Goal: Information Seeking & Learning: Find specific fact

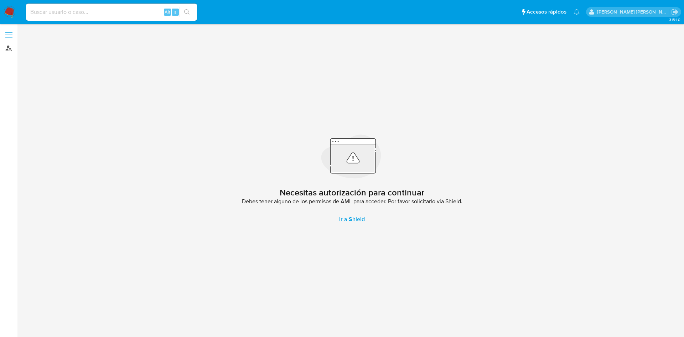
click at [10, 48] on link "Buscador de personas" at bounding box center [42, 47] width 85 height 11
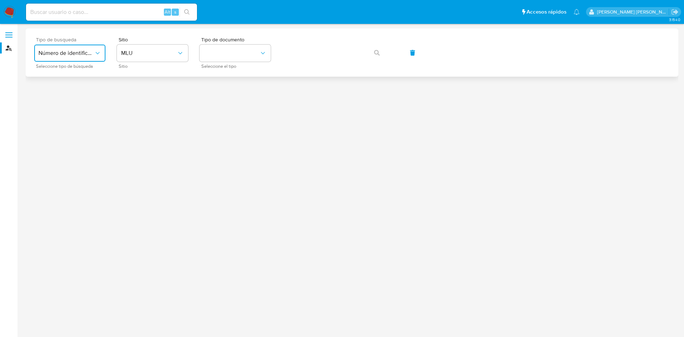
click at [81, 58] on button "Número de identificación" at bounding box center [69, 53] width 71 height 17
click at [70, 94] on div "User ID" at bounding box center [67, 96] width 58 height 17
click at [378, 49] on span "button" at bounding box center [377, 53] width 6 height 16
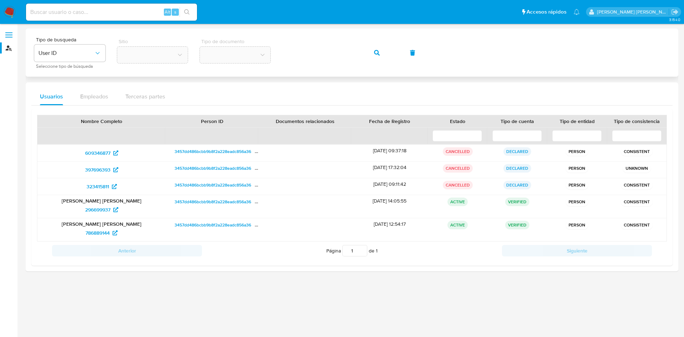
click at [378, 49] on span "button" at bounding box center [377, 53] width 6 height 16
click at [106, 207] on span "296699937" at bounding box center [97, 209] width 25 height 11
click at [116, 230] on icon at bounding box center [115, 232] width 5 height 5
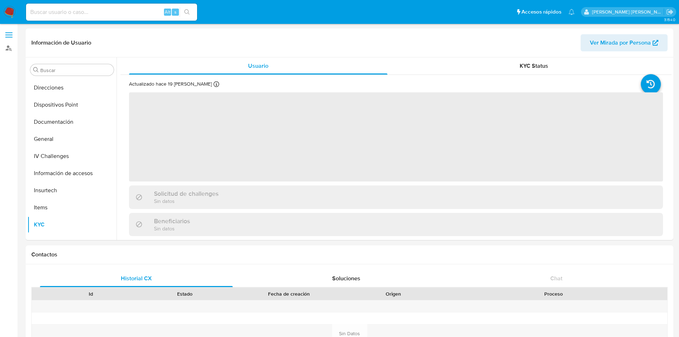
scroll to position [130, 0]
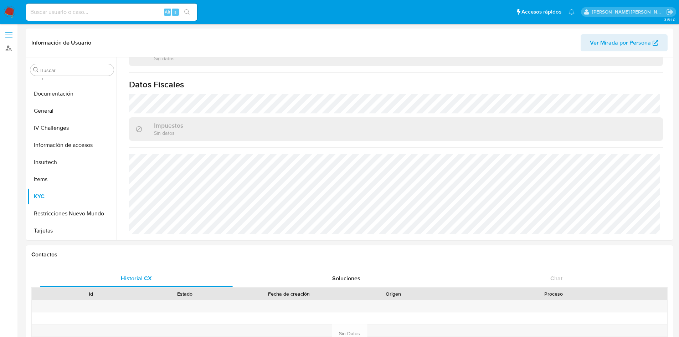
select select "10"
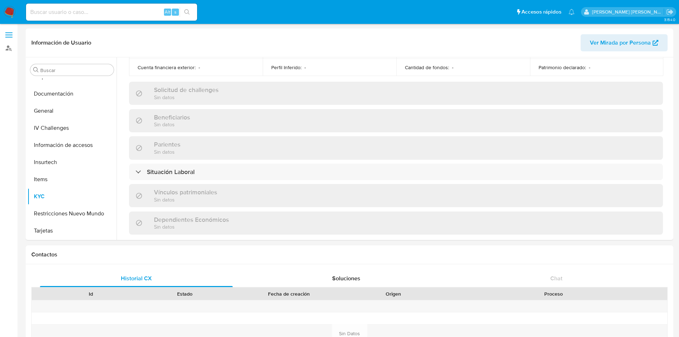
scroll to position [441, 0]
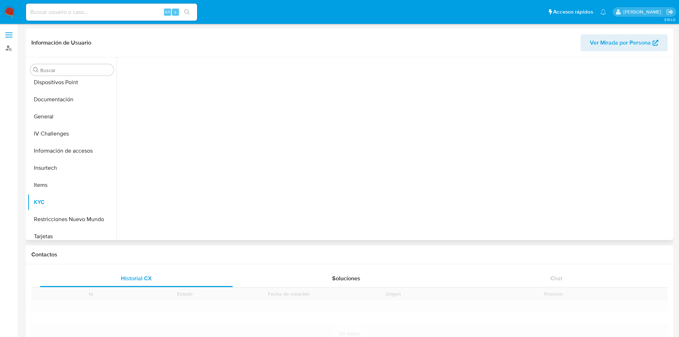
scroll to position [130, 0]
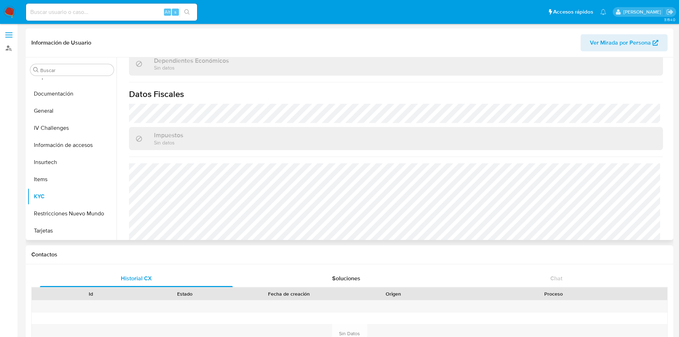
select select "10"
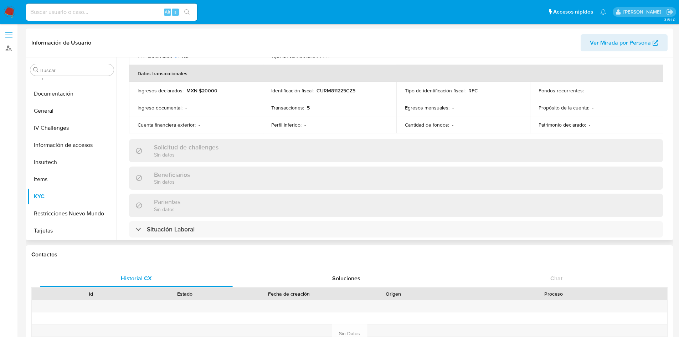
scroll to position [0, 0]
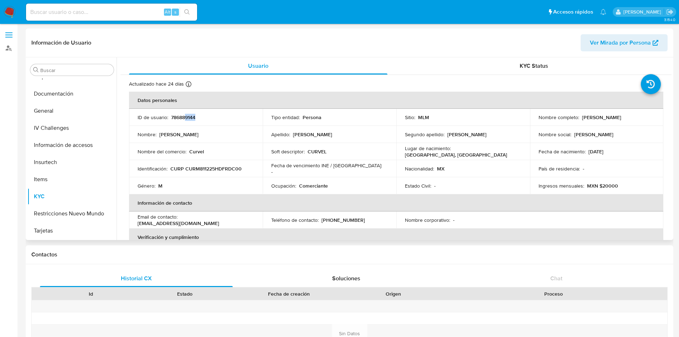
drag, startPoint x: 201, startPoint y: 117, endPoint x: 184, endPoint y: 116, distance: 17.5
click at [184, 116] on div "ID de usuario : 786889144" at bounding box center [196, 117] width 117 height 6
click at [211, 120] on td "ID de usuario : 786889144" at bounding box center [196, 117] width 134 height 17
drag, startPoint x: 207, startPoint y: 116, endPoint x: 169, endPoint y: 117, distance: 38.5
click at [169, 117] on div "ID de usuario : 786889144" at bounding box center [196, 117] width 117 height 6
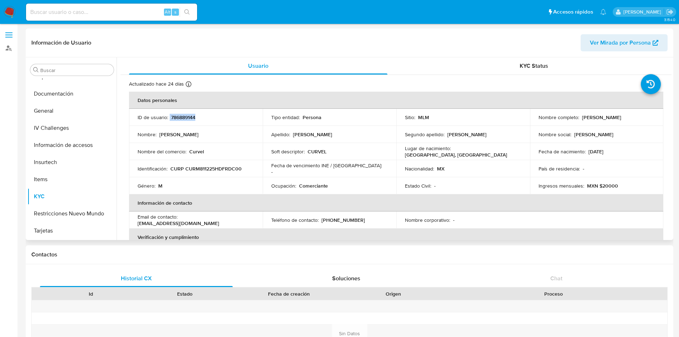
copy div "786889144"
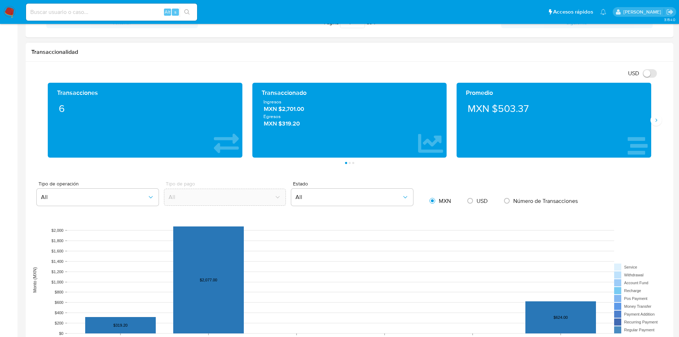
scroll to position [347, 0]
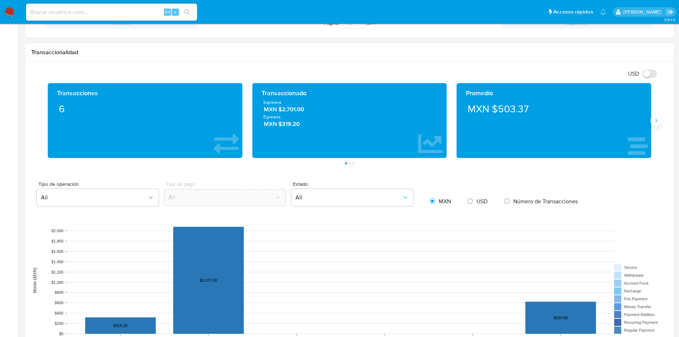
click at [658, 122] on icon "Siguiente" at bounding box center [656, 121] width 6 height 6
